Goal: Information Seeking & Learning: Learn about a topic

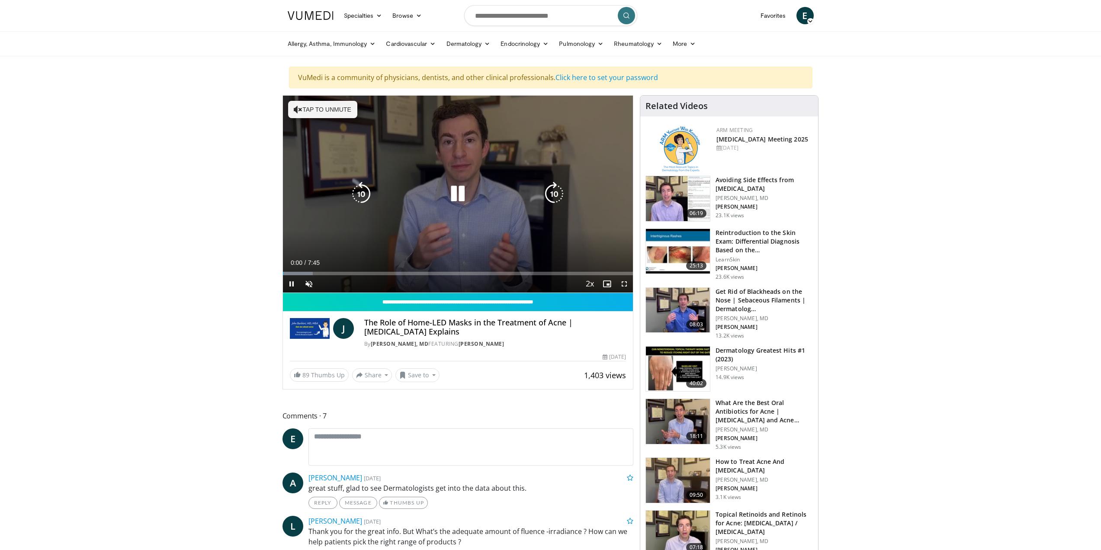
click at [462, 188] on icon "Video Player" at bounding box center [458, 194] width 24 height 24
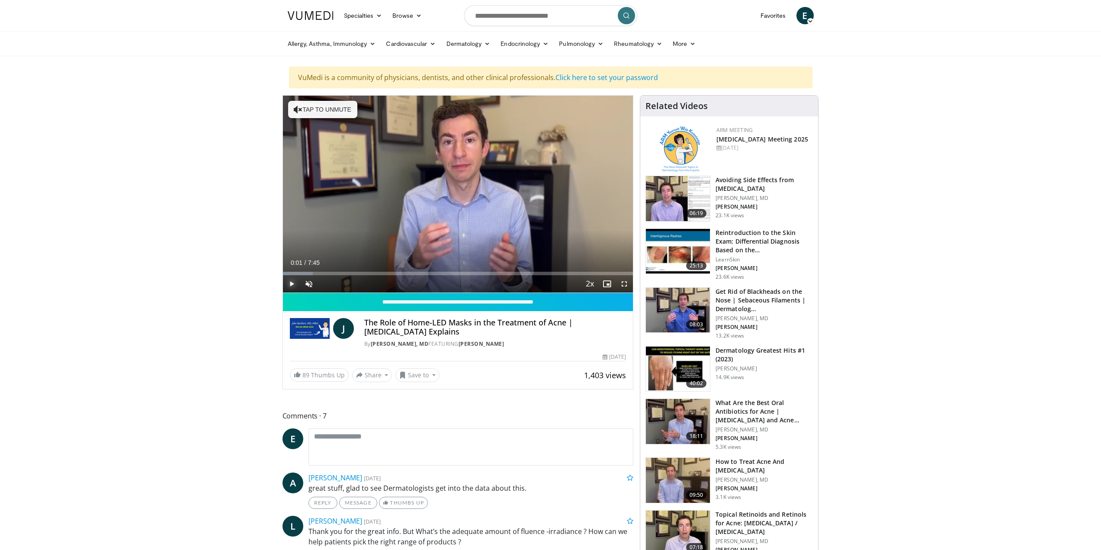
click at [292, 284] on span "Video Player" at bounding box center [291, 283] width 17 height 17
click at [307, 286] on span "Video Player" at bounding box center [308, 283] width 17 height 17
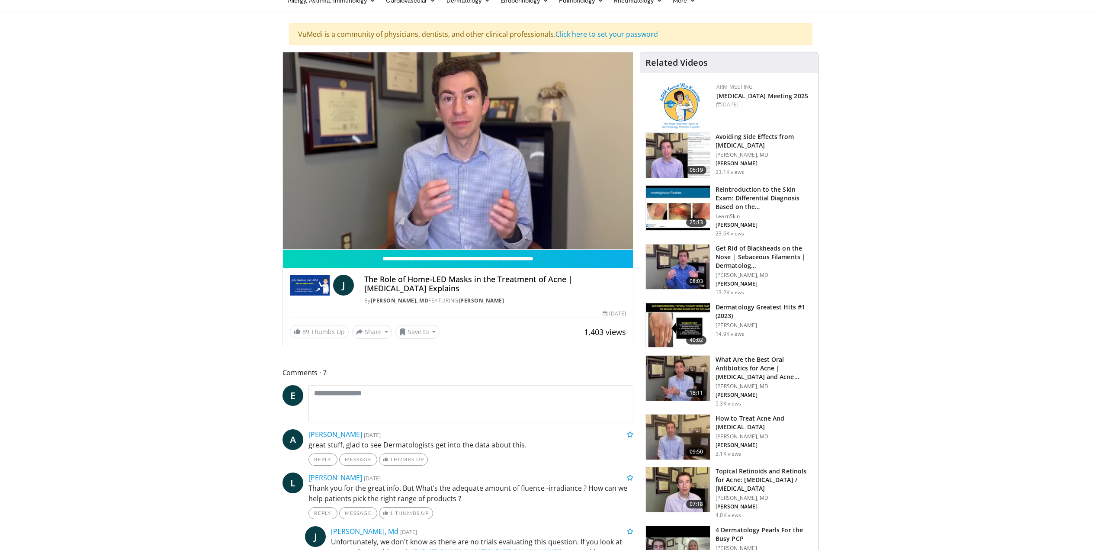
scroll to position [87, 0]
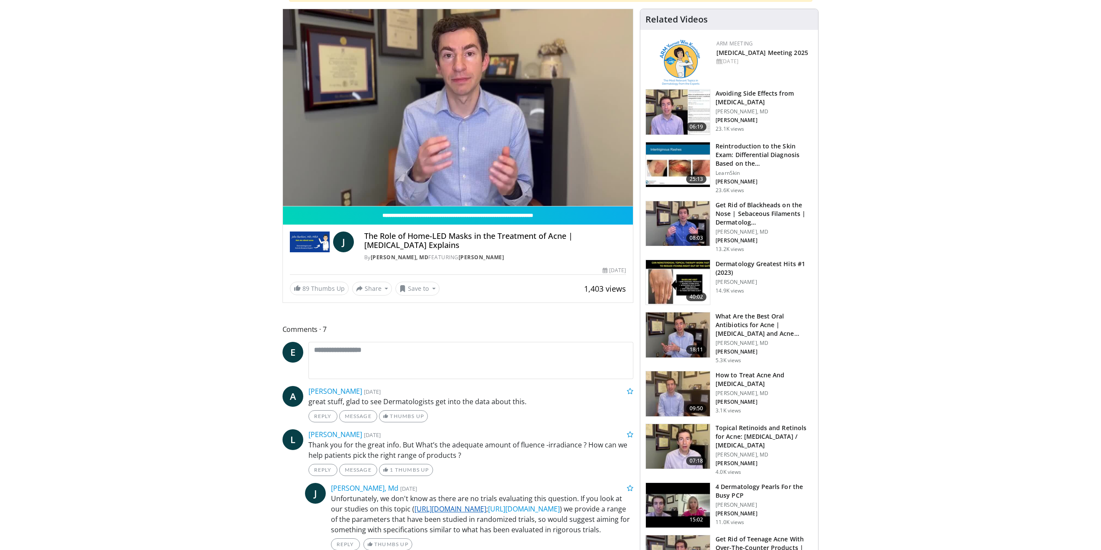
click at [486, 510] on link "[URL][DOMAIN_NAME]" at bounding box center [450, 509] width 72 height 10
